Goal: Task Accomplishment & Management: Use online tool/utility

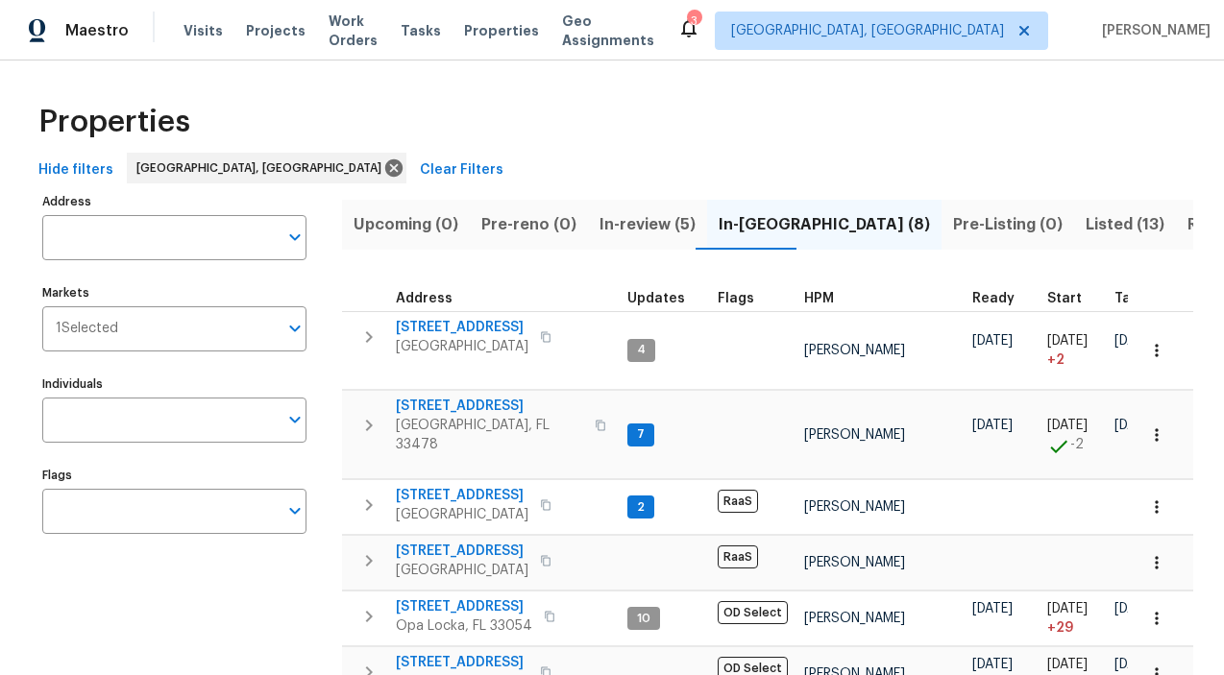
click at [1086, 226] on span "Listed (13)" at bounding box center [1125, 224] width 79 height 27
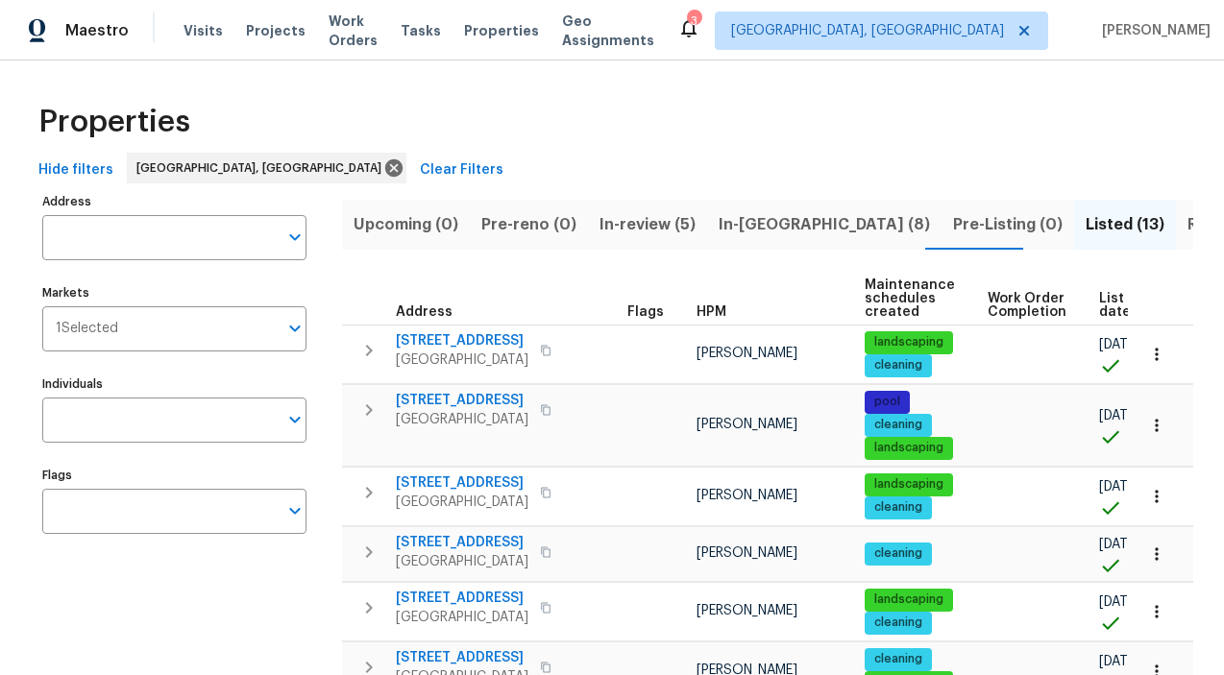
click at [1188, 228] on span "Resale (17)" at bounding box center [1229, 224] width 82 height 27
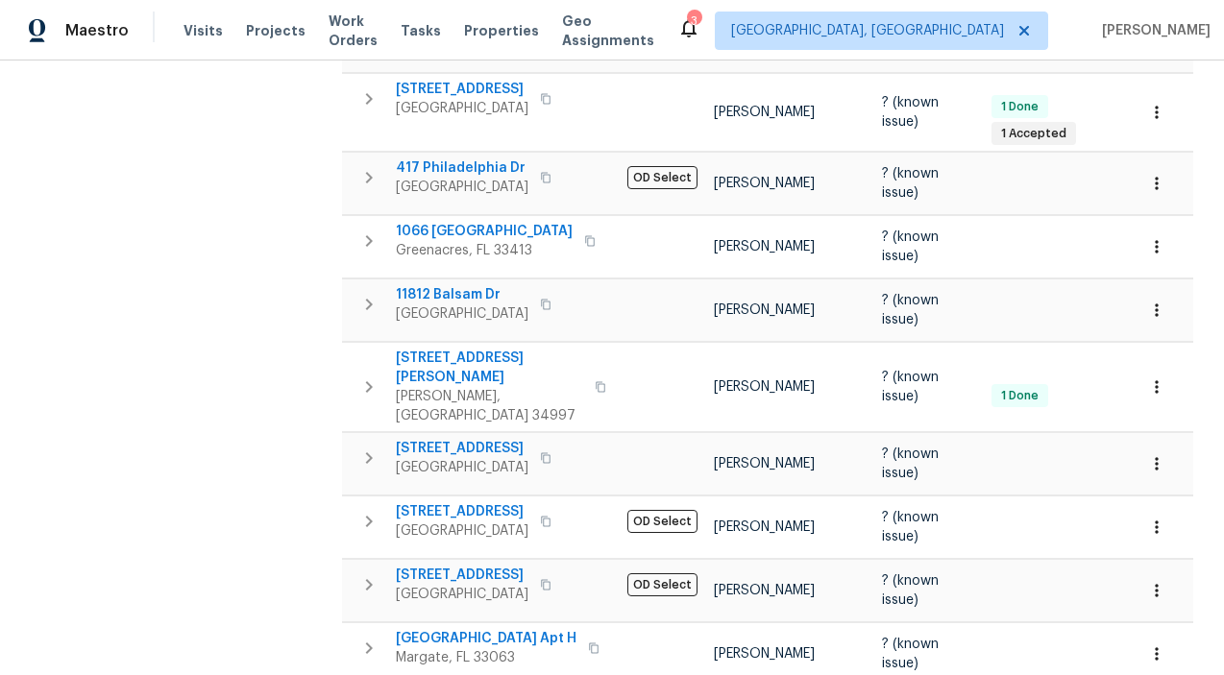
scroll to position [694, 0]
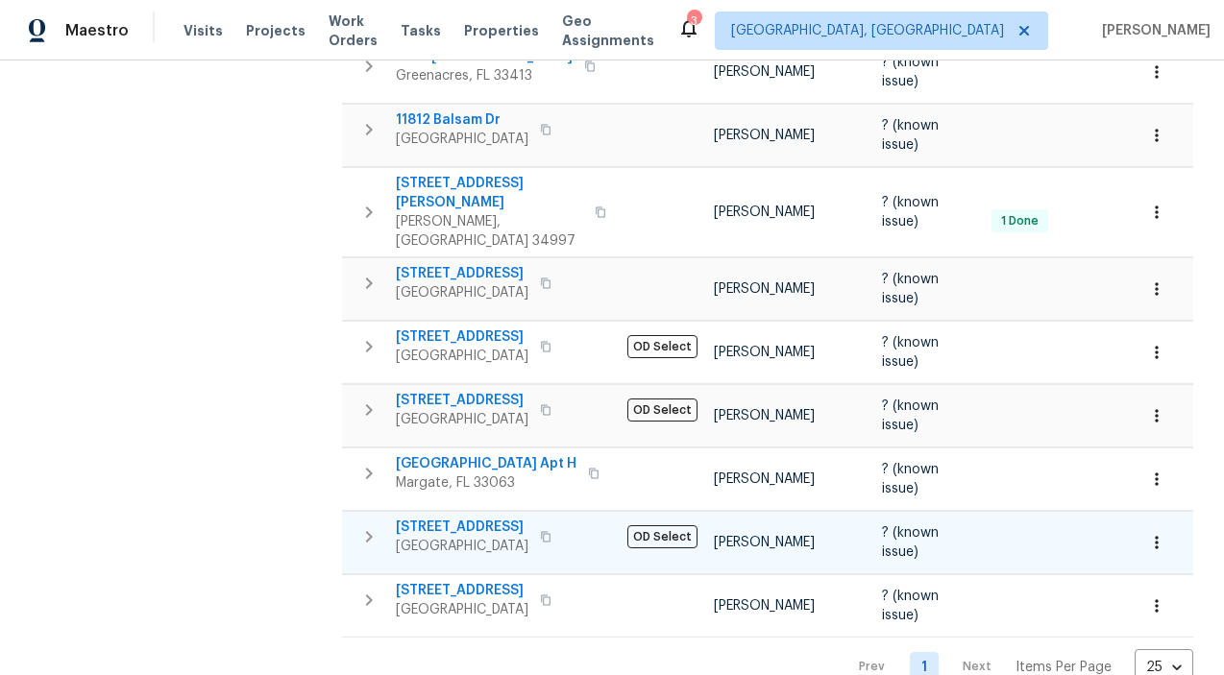
click at [404, 518] on span "6287 NW 44th St" at bounding box center [462, 527] width 133 height 19
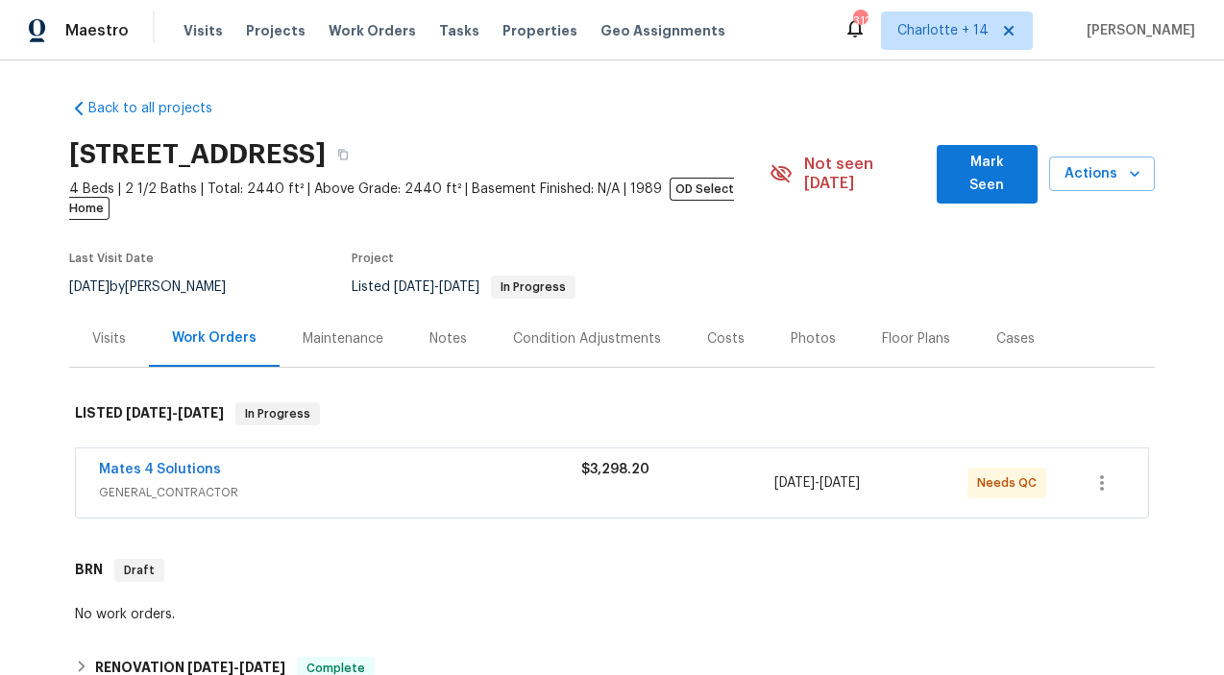
click at [314, 460] on div "Mates 4 Solutions" at bounding box center [340, 471] width 482 height 23
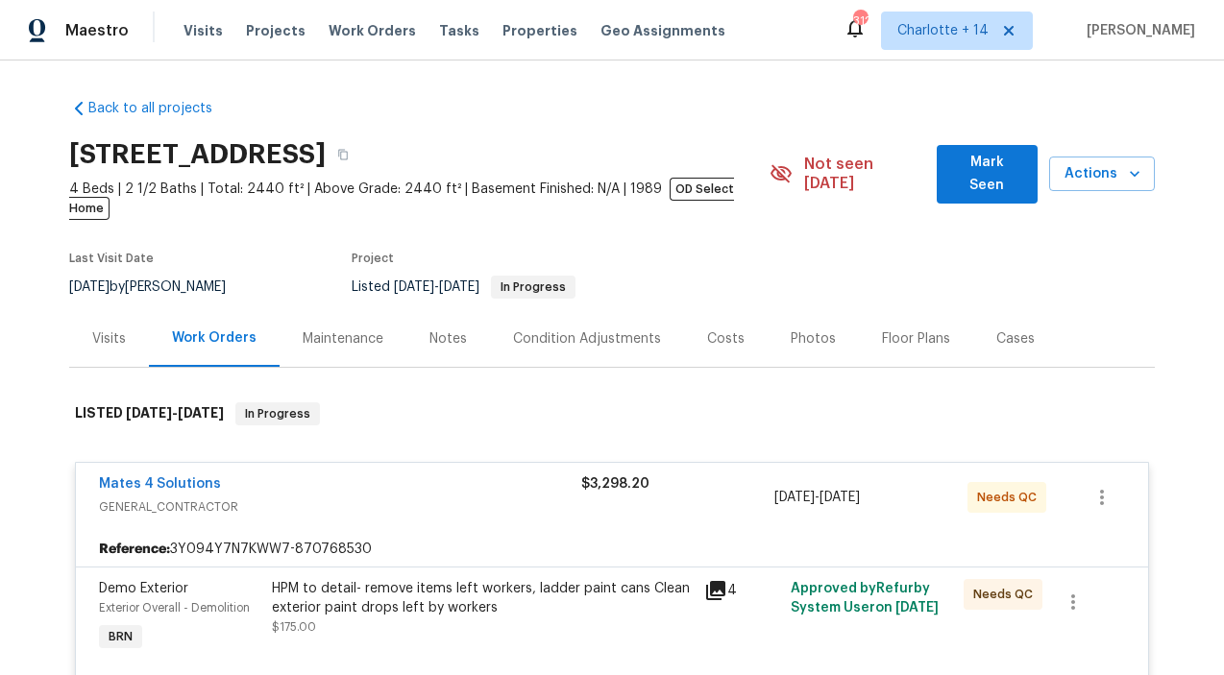
click at [473, 579] on div "HPM to detail- remove items left workers, ladder paint cans Clean exterior pain…" at bounding box center [482, 598] width 421 height 38
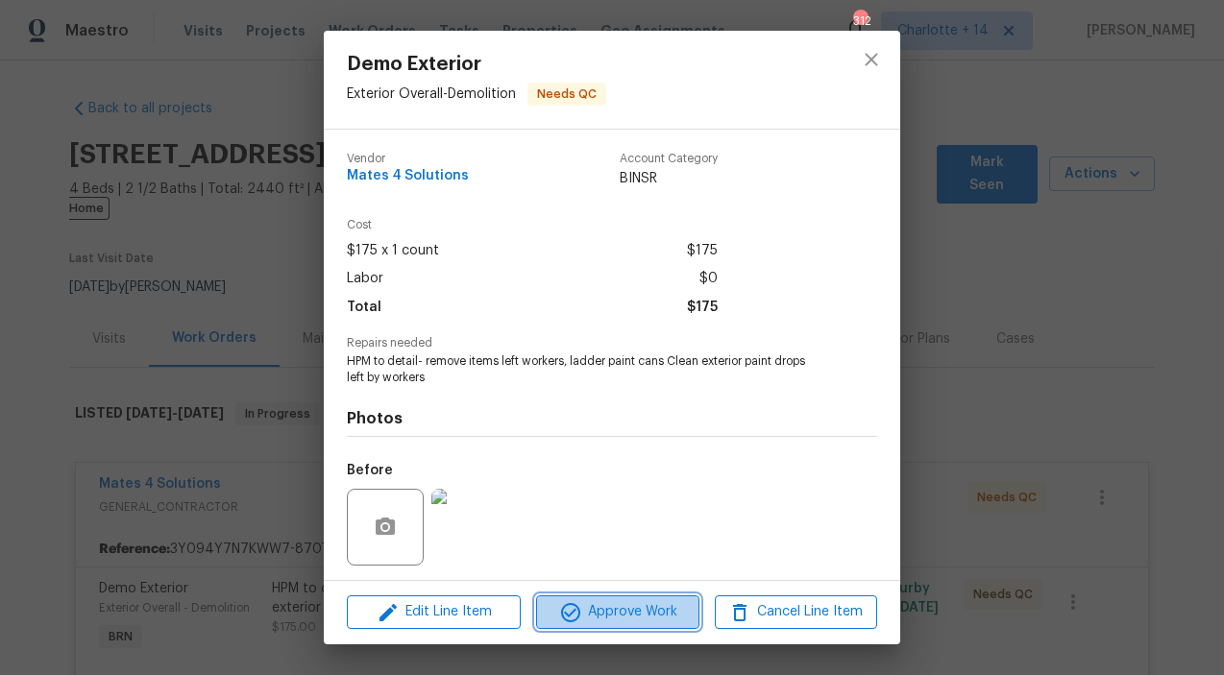
click at [625, 605] on span "Approve Work" at bounding box center [617, 613] width 151 height 24
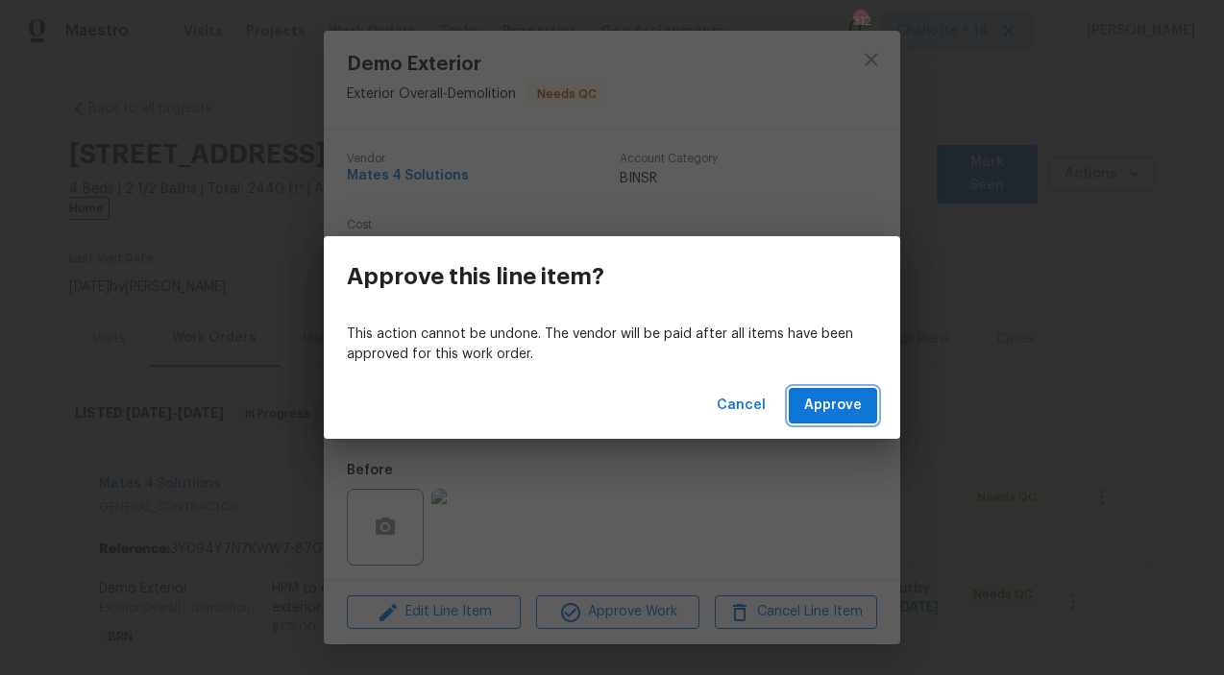
click at [822, 404] on span "Approve" at bounding box center [833, 406] width 58 height 24
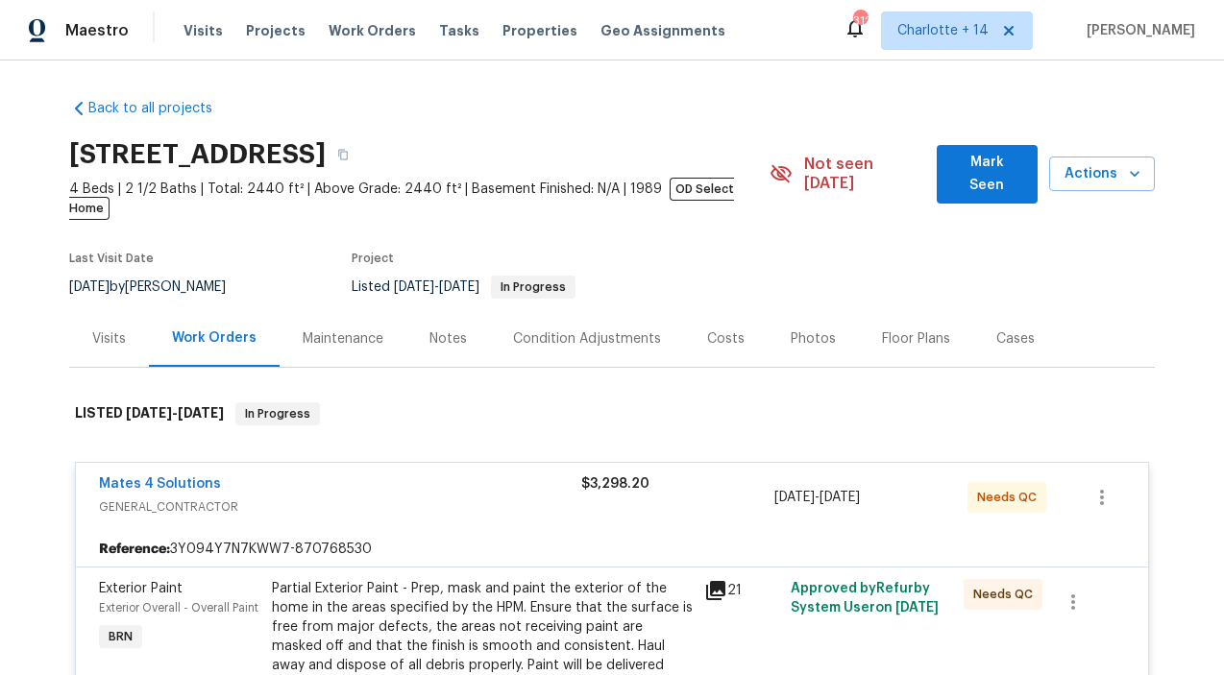
click at [534, 602] on div "Partial Exterior Paint - Prep, mask and paint the exterior of the home in the a…" at bounding box center [482, 636] width 421 height 115
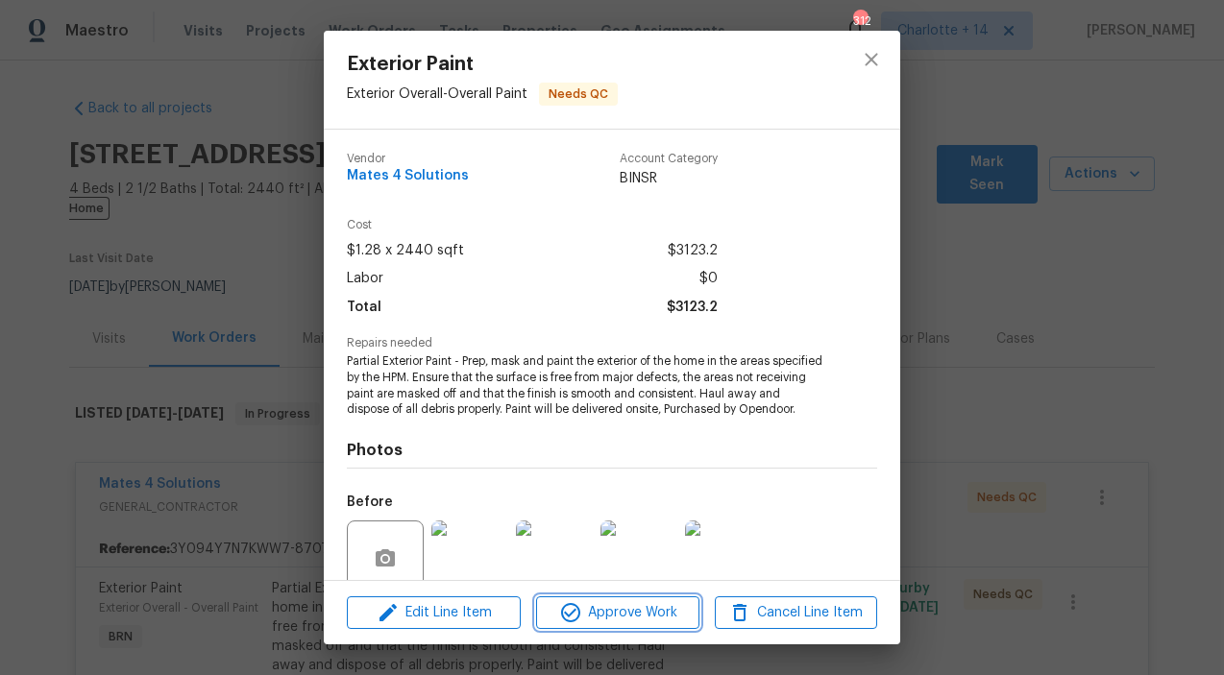
click at [595, 612] on span "Approve Work" at bounding box center [617, 613] width 151 height 24
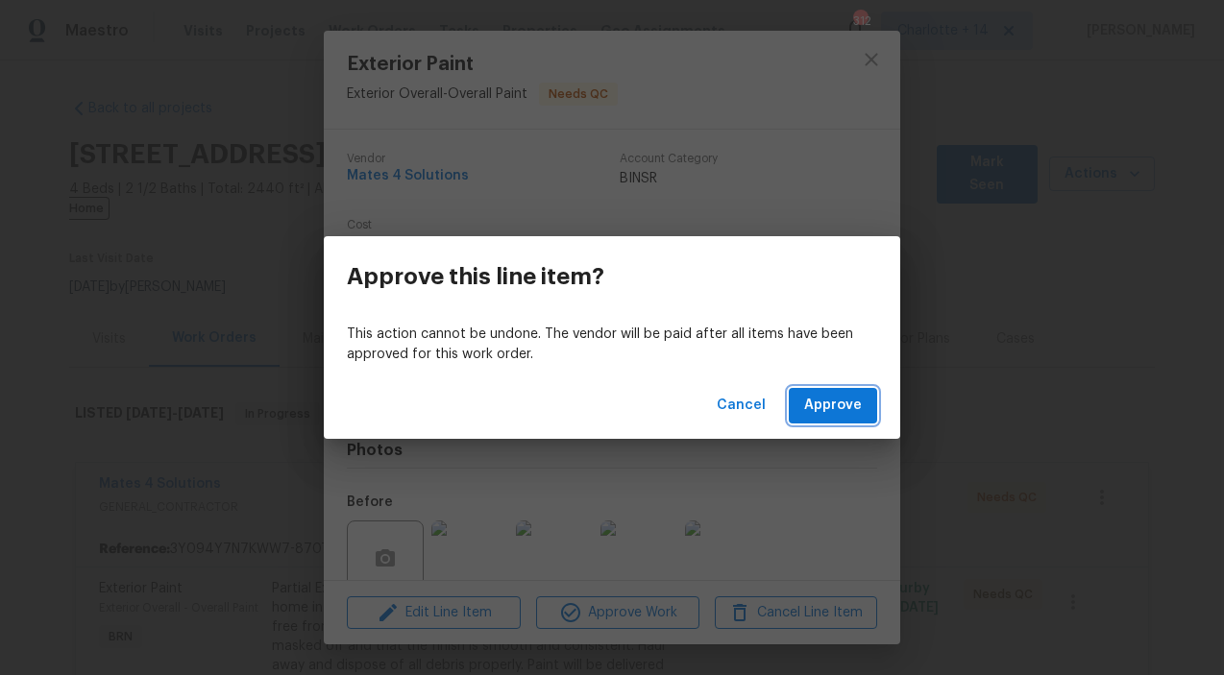
click at [850, 410] on span "Approve" at bounding box center [833, 406] width 58 height 24
